Goal: Transaction & Acquisition: Obtain resource

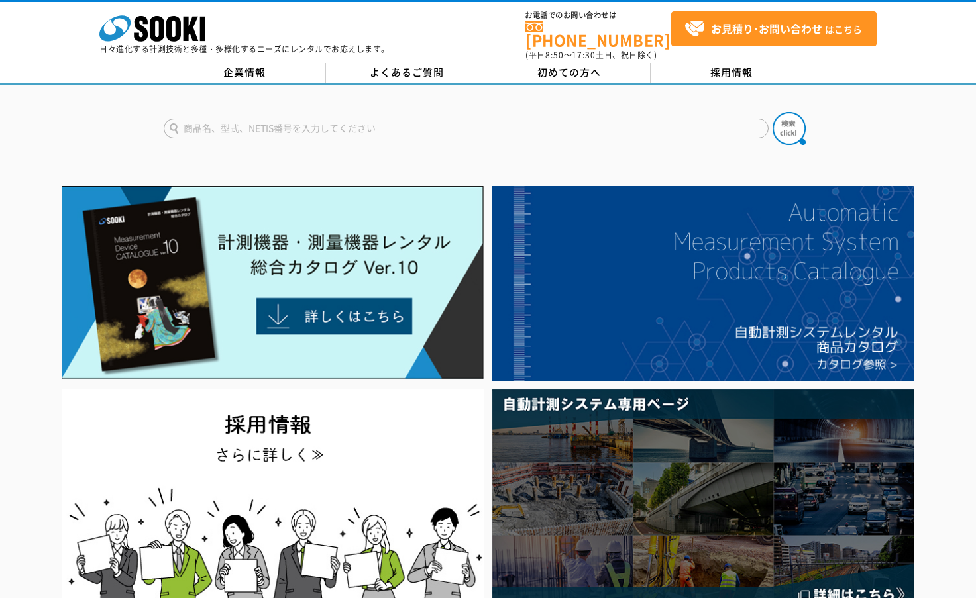
drag, startPoint x: 177, startPoint y: 1, endPoint x: 531, endPoint y: 163, distance: 389.2
click at [392, 120] on input "text" at bounding box center [466, 129] width 605 height 20
type input "r"
type input "電磁式流向"
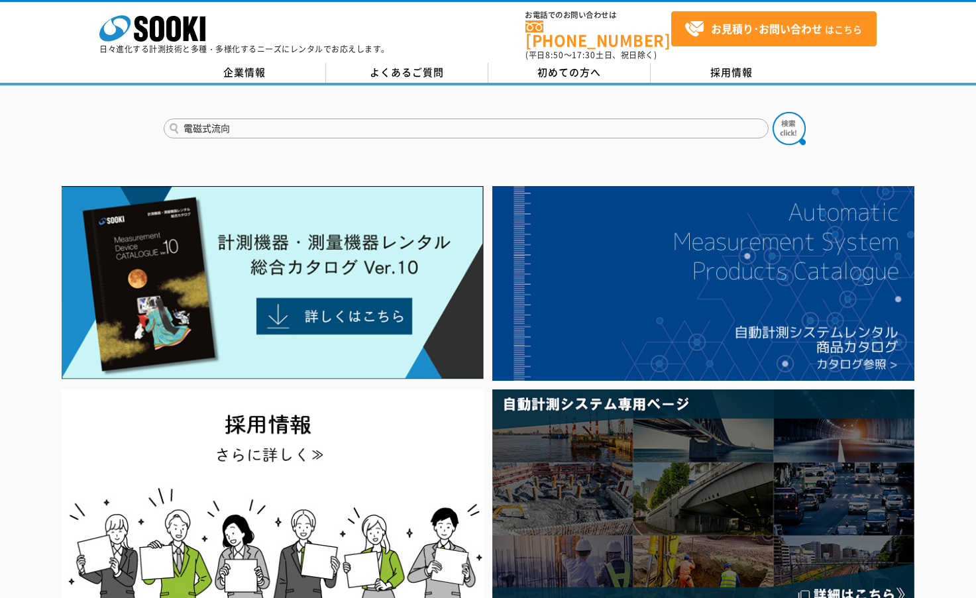
click at [772, 112] on button at bounding box center [788, 128] width 33 height 33
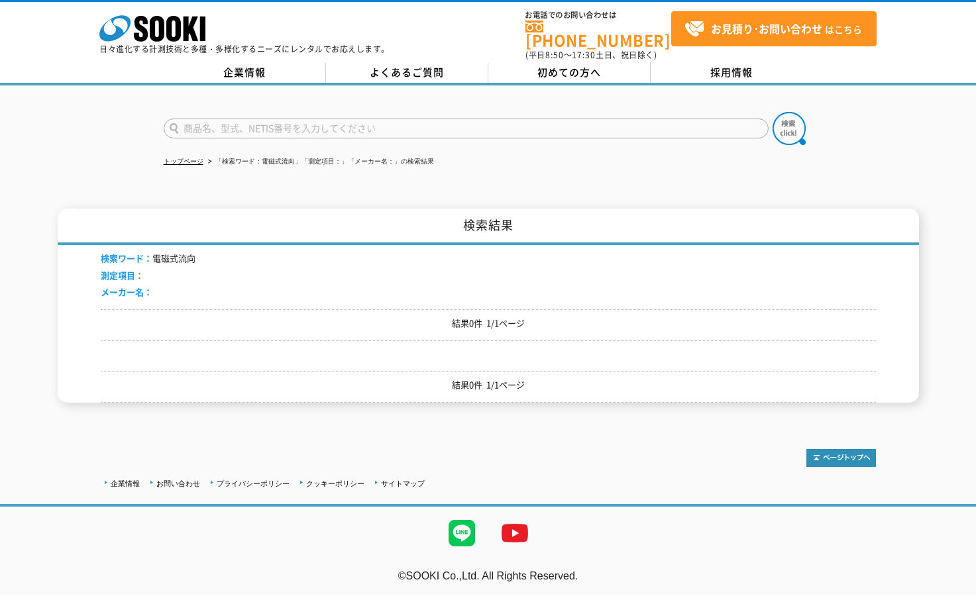
click at [216, 125] on input "text" at bounding box center [466, 129] width 605 height 20
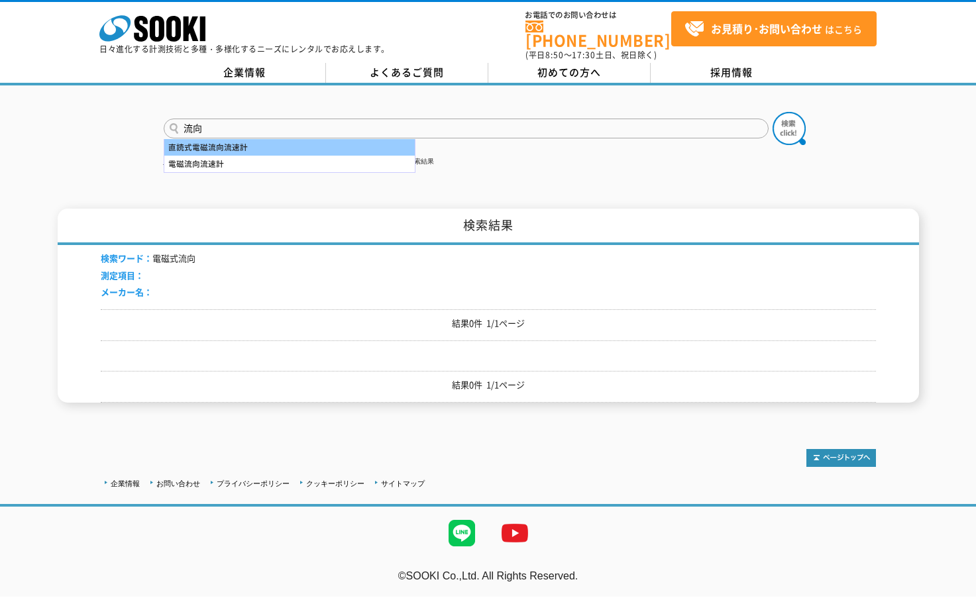
click at [225, 139] on div "直読式電磁流向流速計" at bounding box center [289, 147] width 250 height 17
type input "直読式電磁流向流速計"
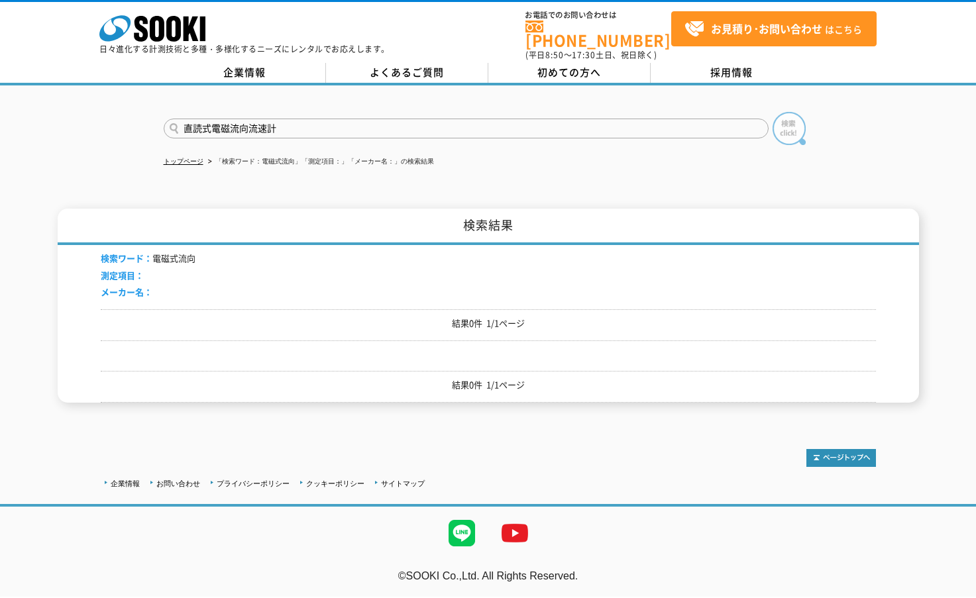
click at [781, 124] on img at bounding box center [788, 128] width 33 height 33
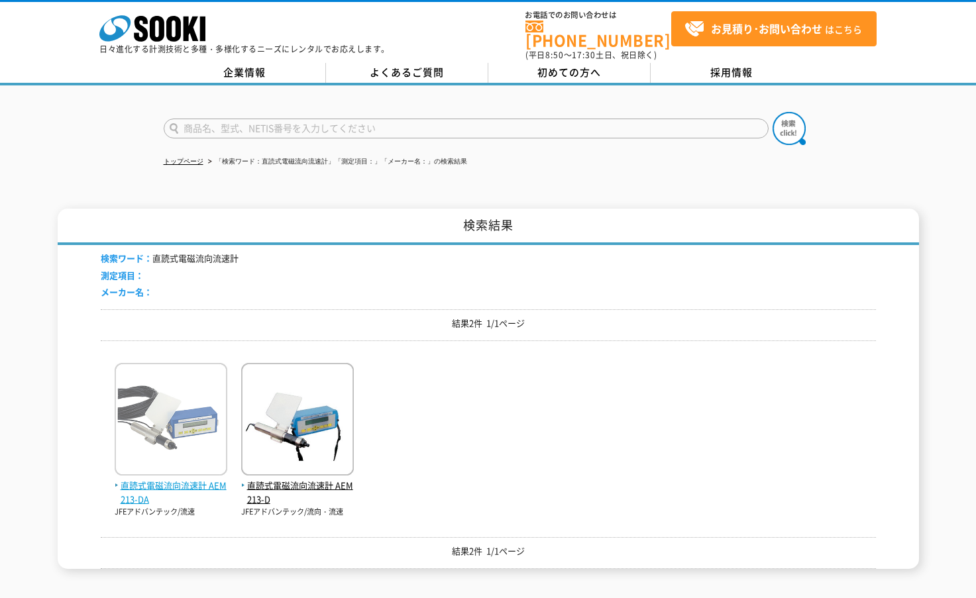
click at [173, 413] on img at bounding box center [171, 421] width 113 height 116
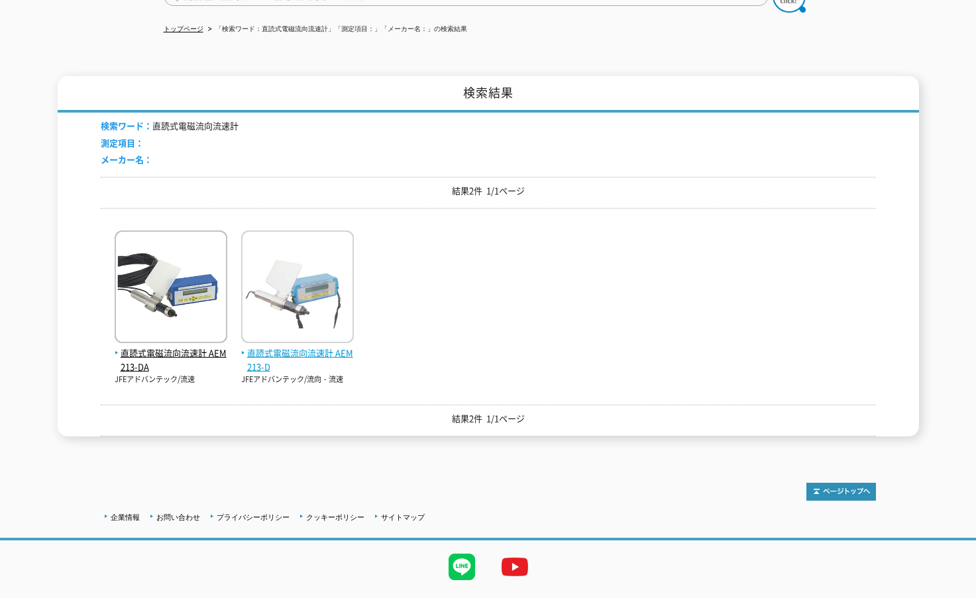
click at [309, 347] on span "直読式電磁流向流速計 AEM213-D" at bounding box center [297, 360] width 113 height 28
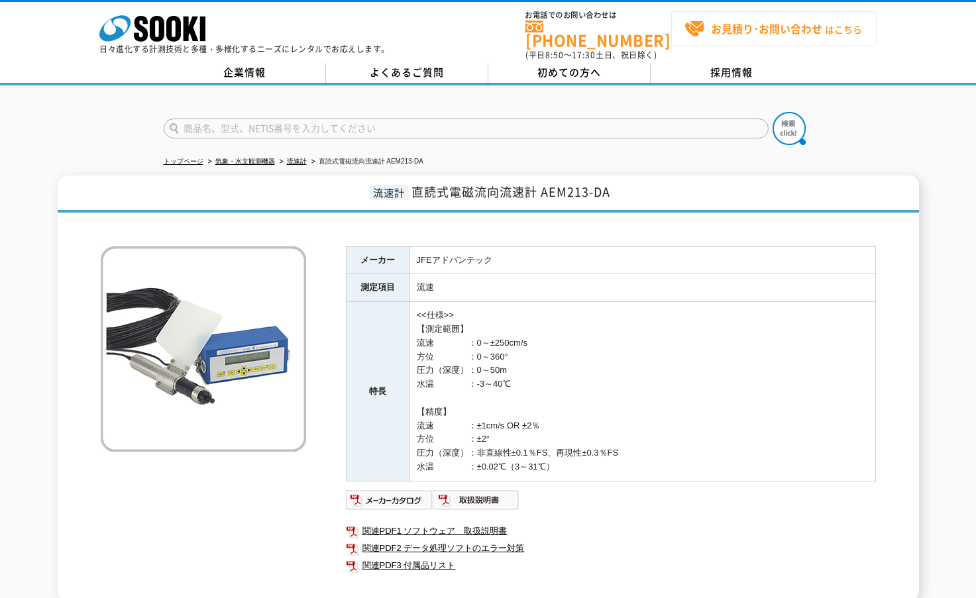
click at [743, 31] on strong "お見積り･お問い合わせ" at bounding box center [766, 29] width 111 height 16
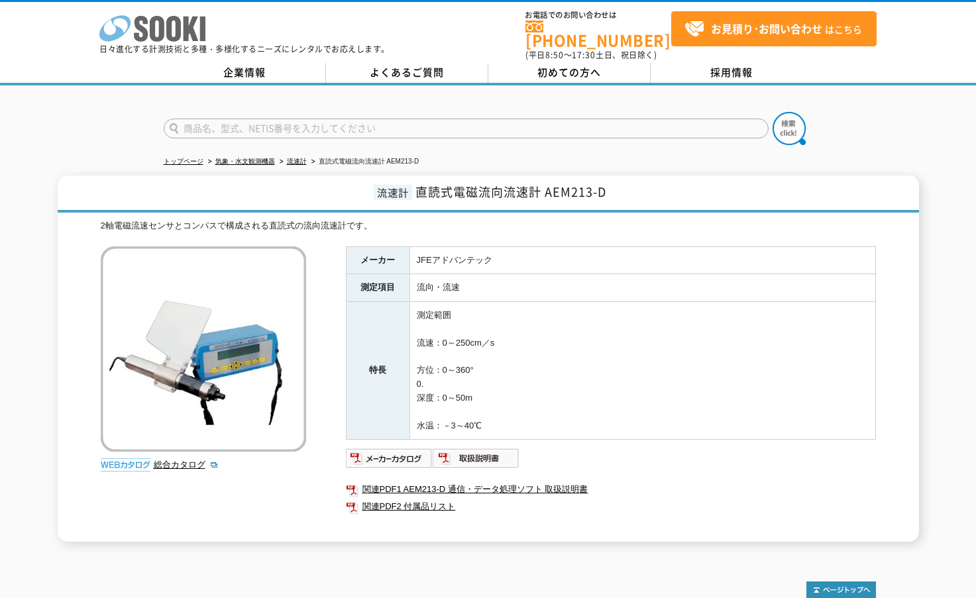
click at [178, 34] on icon at bounding box center [173, 29] width 15 height 26
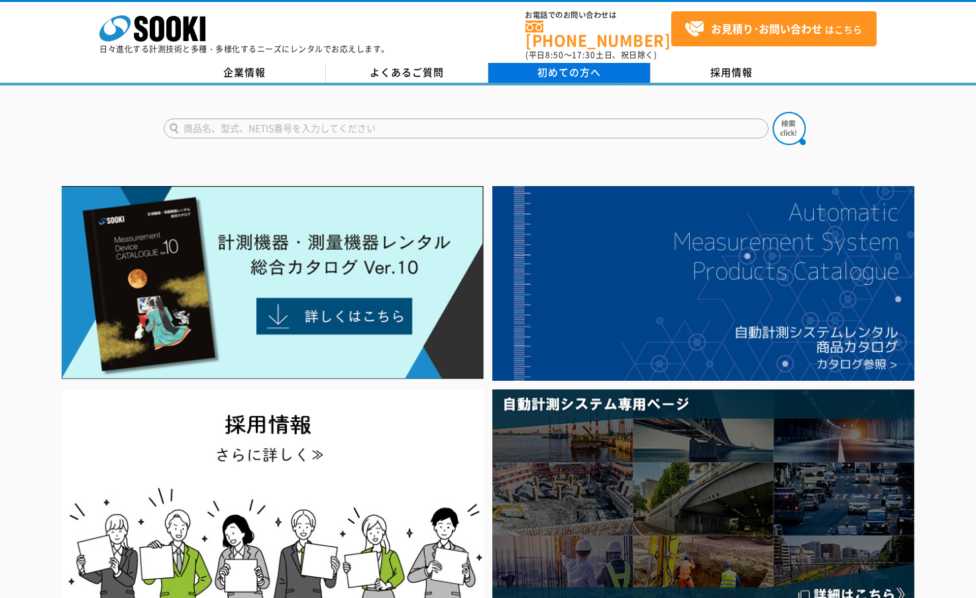
click at [581, 65] on span "初めての方へ" at bounding box center [569, 72] width 64 height 15
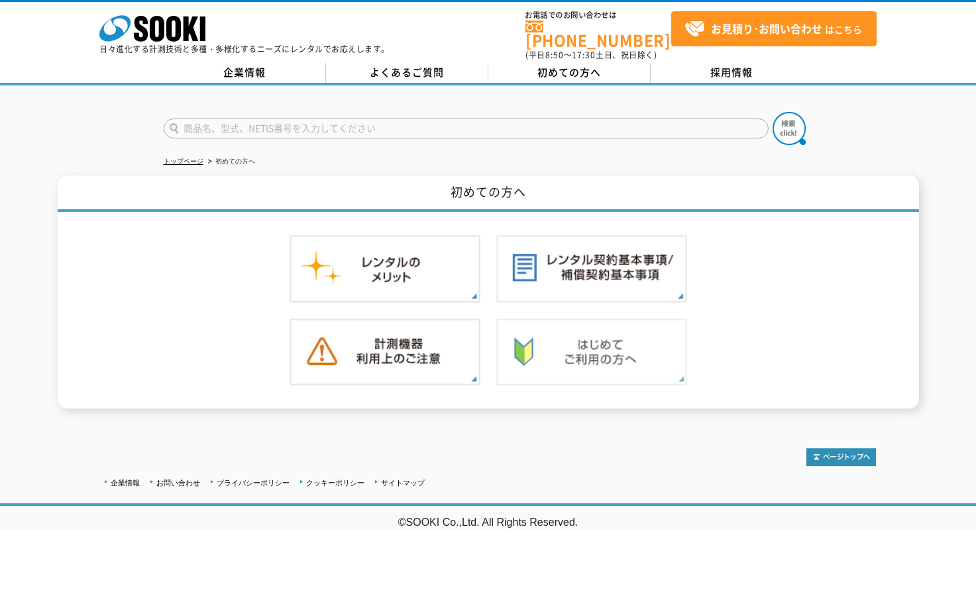
click at [577, 347] on img at bounding box center [591, 353] width 191 height 68
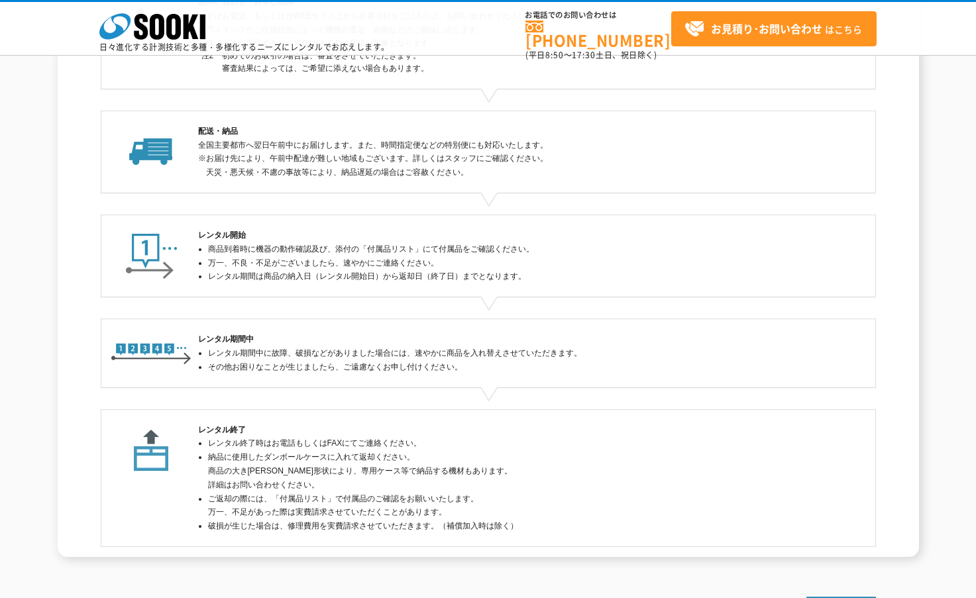
scroll to position [280, 0]
